Goal: Task Accomplishment & Management: Manage account settings

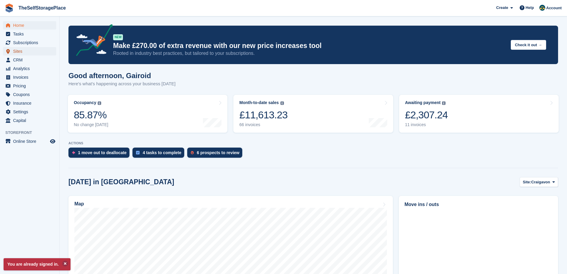
click at [20, 51] on span "Sites" at bounding box center [31, 51] width 36 height 8
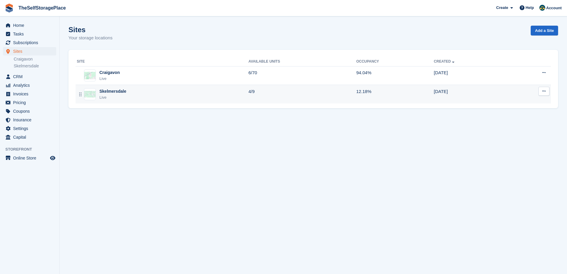
click at [197, 96] on div "Skelmersdale Live" at bounding box center [163, 94] width 172 height 12
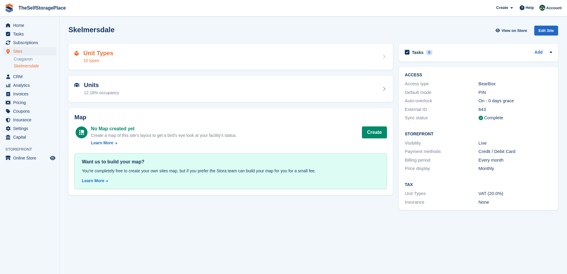
click at [196, 63] on div "Unit Types 10 types" at bounding box center [230, 57] width 313 height 14
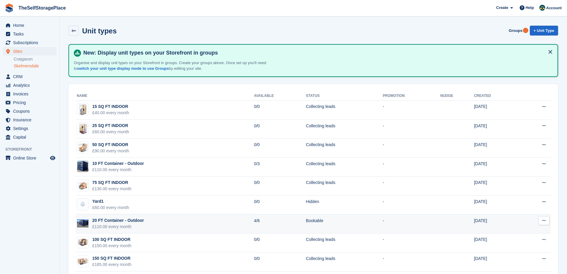
click at [102, 221] on div "20 FT Container - Outdoor" at bounding box center [118, 220] width 52 height 6
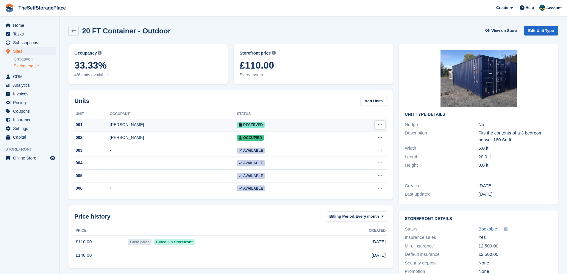
click at [382, 125] on button at bounding box center [380, 124] width 11 height 9
click at [277, 124] on td "Reserved" at bounding box center [289, 124] width 104 height 13
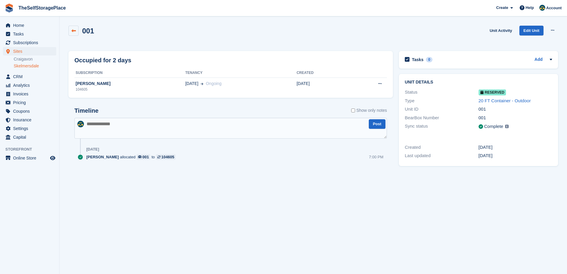
click at [72, 31] on icon at bounding box center [73, 31] width 4 height 4
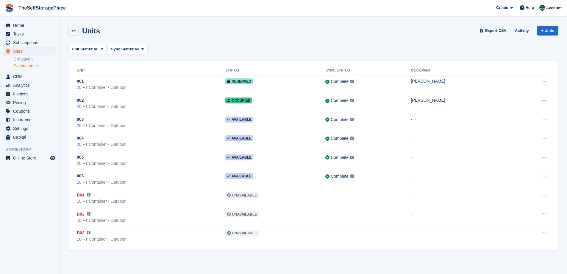
click at [20, 66] on link "Skelmersdale" at bounding box center [35, 66] width 43 height 6
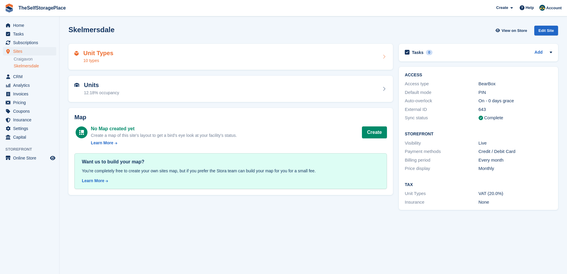
click at [155, 60] on div "Unit Types 10 types" at bounding box center [230, 57] width 313 height 14
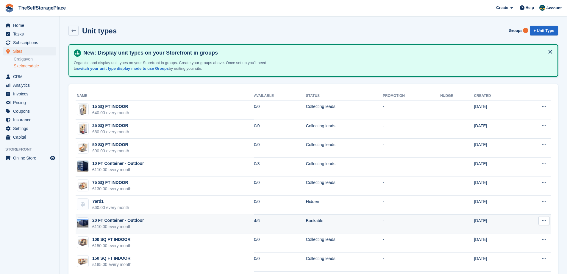
click at [544, 218] on icon at bounding box center [543, 220] width 3 height 4
click at [126, 223] on div "20 FT Container - Outdoor" at bounding box center [118, 220] width 52 height 6
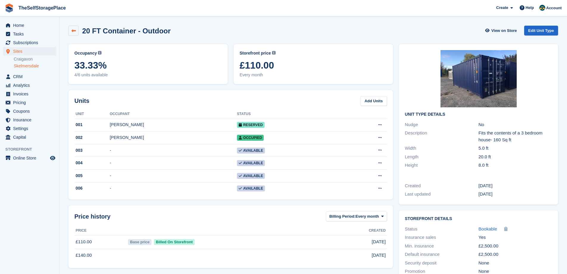
click at [71, 30] on icon at bounding box center [73, 31] width 4 height 4
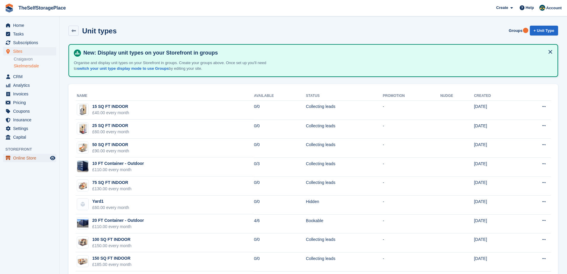
click at [26, 160] on span "Online Store" at bounding box center [31, 158] width 36 height 8
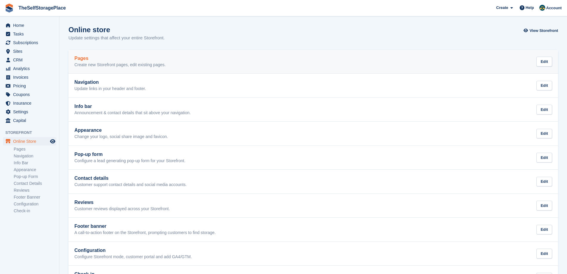
click at [109, 65] on p "Create new Storefront pages, edit existing pages." at bounding box center [119, 64] width 91 height 5
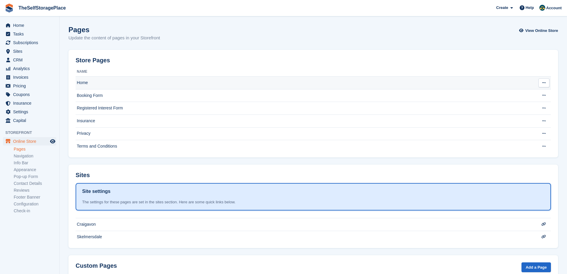
click at [371, 87] on td "Home" at bounding box center [302, 83] width 452 height 13
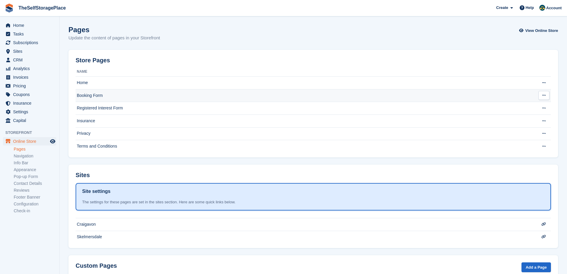
click at [175, 94] on td "Booking Form" at bounding box center [302, 95] width 452 height 13
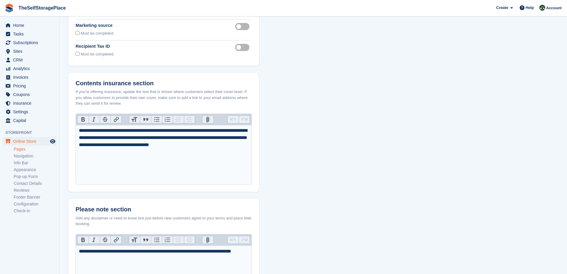
scroll to position [119, 0]
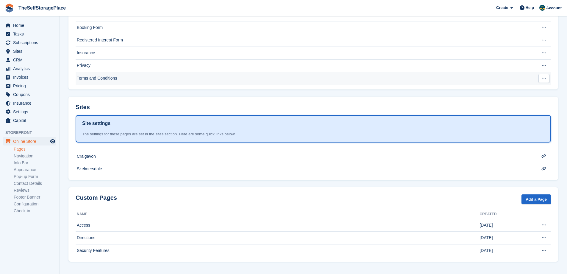
scroll to position [68, 0]
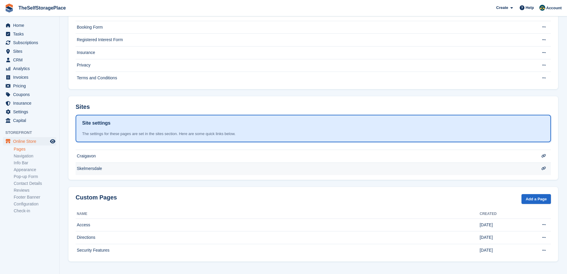
click at [142, 168] on td "Skelmersdale" at bounding box center [302, 168] width 452 height 13
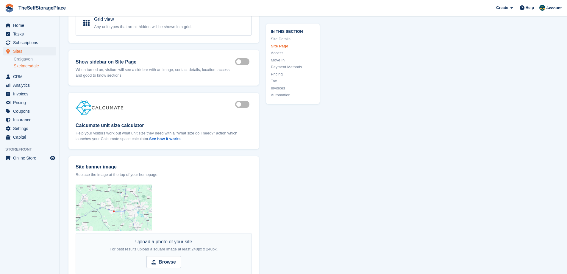
scroll to position [595, 0]
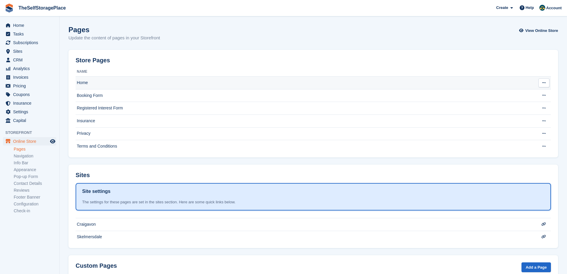
click at [119, 82] on td "Home" at bounding box center [302, 83] width 452 height 13
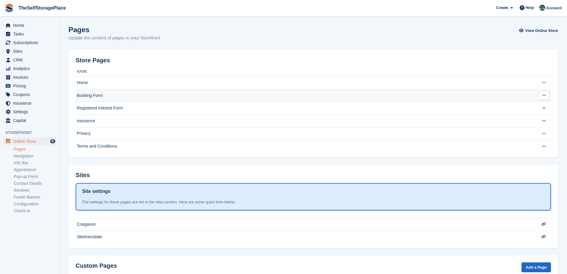
click at [255, 96] on td "Booking Form" at bounding box center [302, 95] width 452 height 13
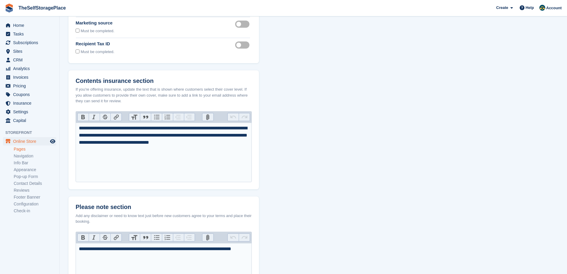
scroll to position [219, 0]
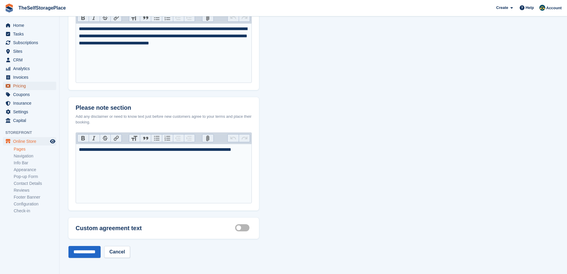
click at [23, 87] on span "Pricing" at bounding box center [31, 86] width 36 height 8
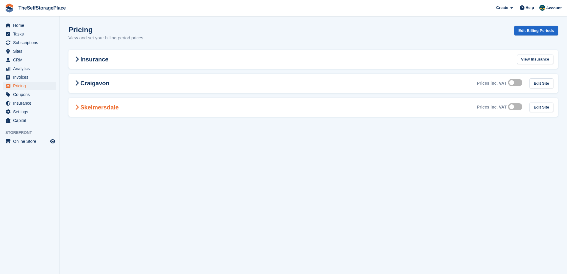
click at [114, 107] on h2 "Skelmersdale" at bounding box center [96, 107] width 46 height 7
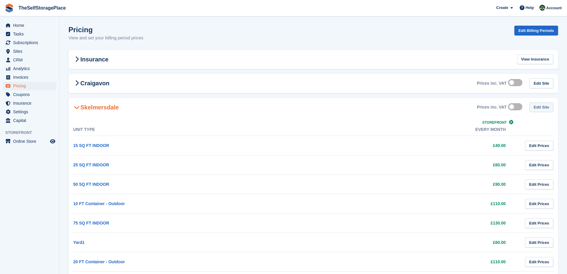
click at [536, 110] on link "Edit Site" at bounding box center [542, 107] width 24 height 10
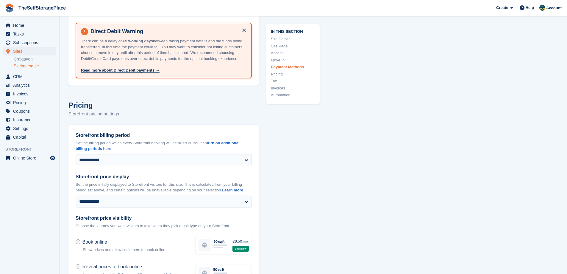
scroll to position [2190, 0]
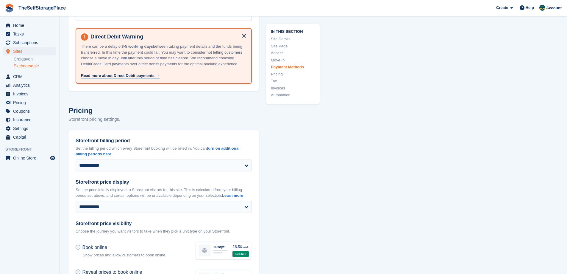
click at [287, 49] on link "Site Page" at bounding box center [293, 46] width 44 height 6
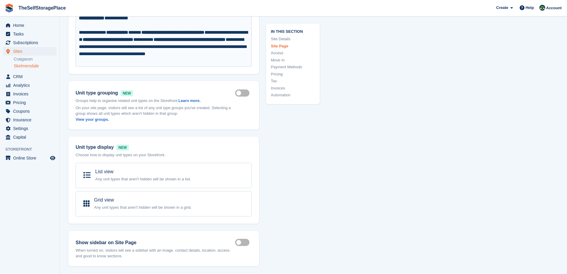
scroll to position [400, 0]
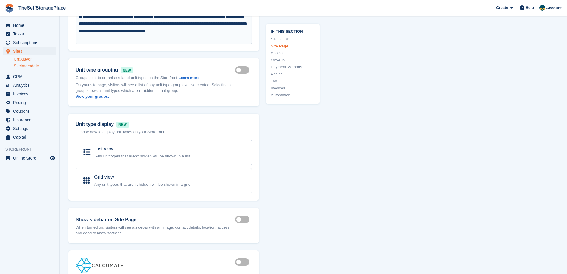
click at [26, 59] on link "Craigavon" at bounding box center [35, 59] width 43 height 6
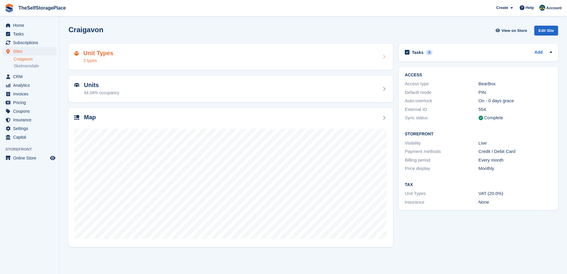
click at [138, 58] on div "Unit Types 3 types" at bounding box center [230, 57] width 313 height 14
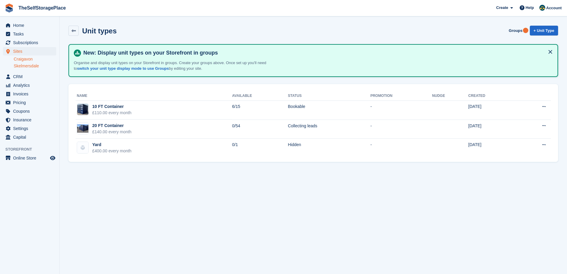
click at [31, 67] on link "Skelmersdale" at bounding box center [35, 66] width 43 height 6
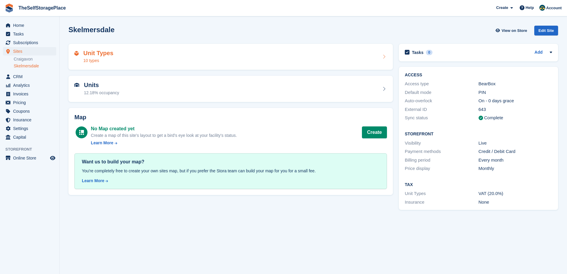
click at [175, 64] on div "Unit Types 10 types" at bounding box center [230, 57] width 324 height 26
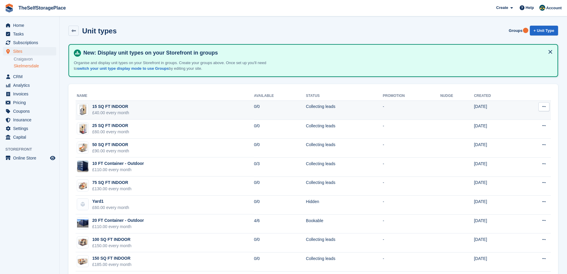
click at [544, 106] on icon at bounding box center [543, 106] width 3 height 4
click at [409, 106] on td "-" at bounding box center [411, 109] width 57 height 19
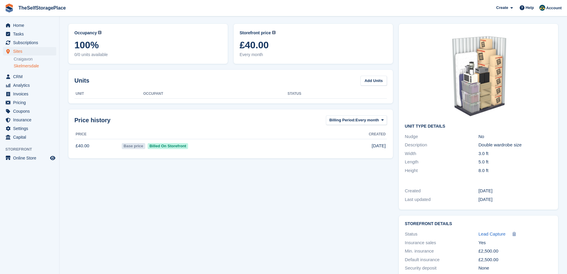
scroll to position [41, 0]
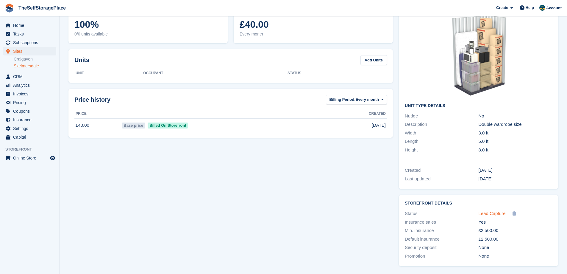
click at [492, 214] on span "Lead Capture" at bounding box center [492, 212] width 27 height 5
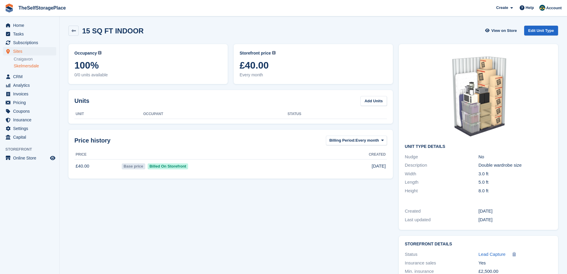
scroll to position [41, 0]
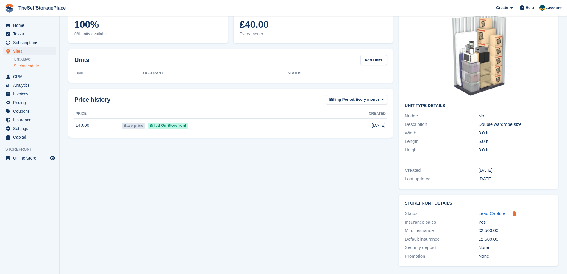
click at [514, 214] on icon at bounding box center [514, 213] width 3 height 4
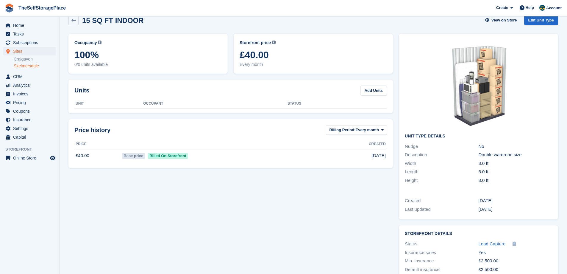
scroll to position [0, 0]
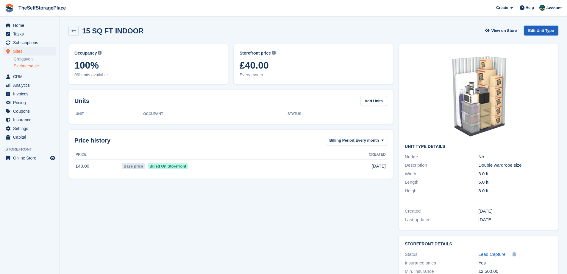
click at [529, 31] on link "Edit Unit Type" at bounding box center [541, 31] width 34 height 10
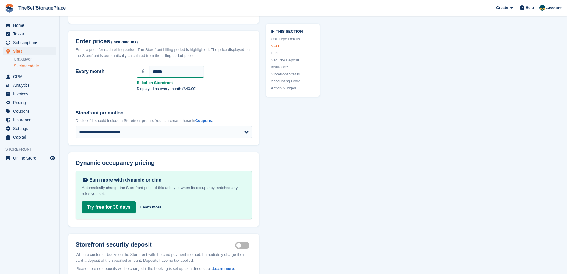
scroll to position [536, 0]
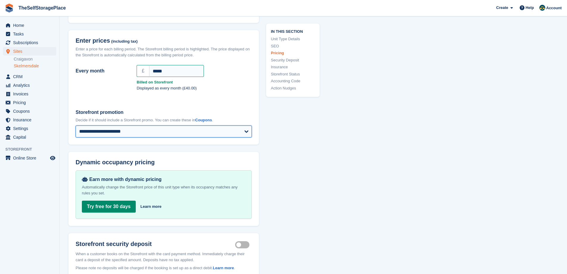
click at [212, 125] on select "**********" at bounding box center [164, 131] width 176 height 12
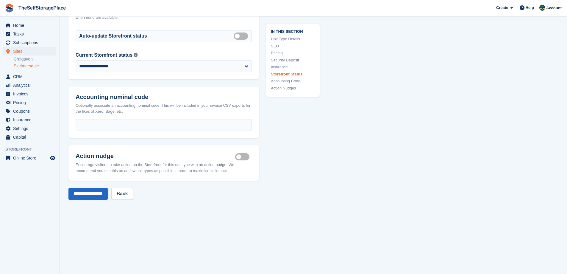
scroll to position [982, 0]
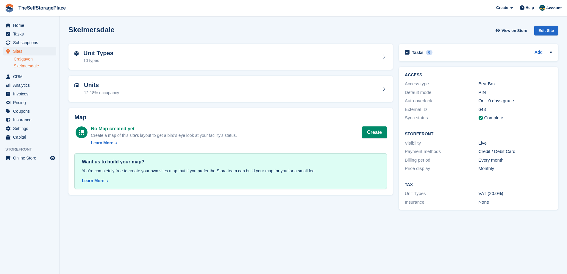
click at [22, 59] on link "Craigavon" at bounding box center [35, 59] width 43 height 6
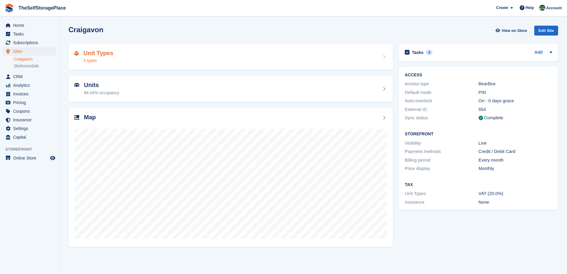
click at [160, 64] on div "Unit Types 3 types" at bounding box center [230, 57] width 324 height 26
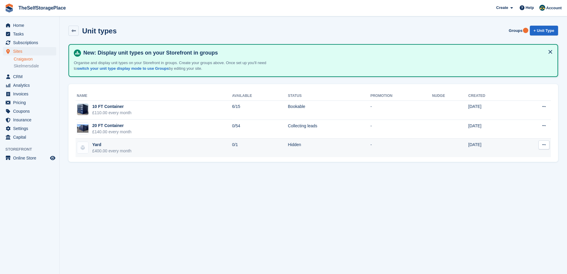
click at [240, 147] on td "0/1" at bounding box center [260, 147] width 56 height 19
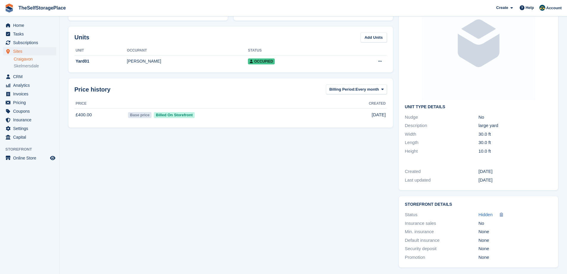
scroll to position [65, 0]
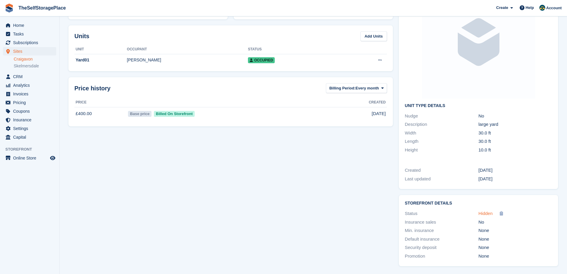
click at [480, 213] on span "Hidden" at bounding box center [486, 212] width 14 height 5
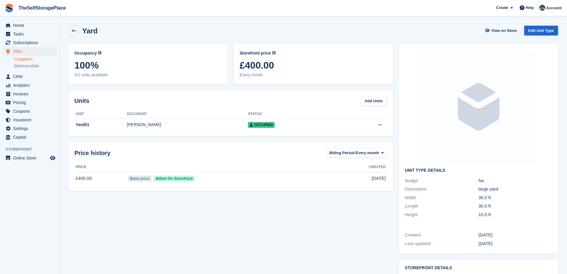
scroll to position [65, 0]
